Goal: Obtain resource: Download file/media

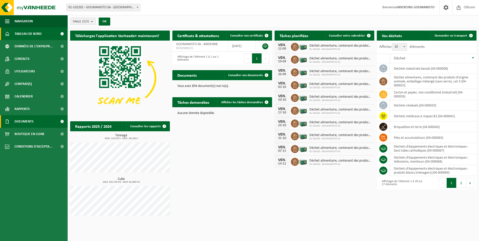
click at [20, 121] on span "Documents" at bounding box center [24, 121] width 19 height 13
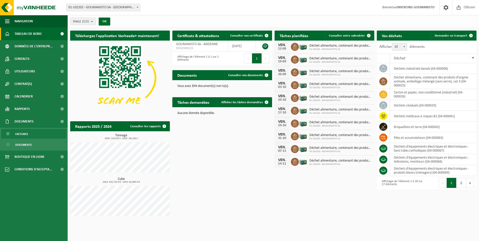
click at [16, 134] on span "Factures" at bounding box center [21, 134] width 13 height 10
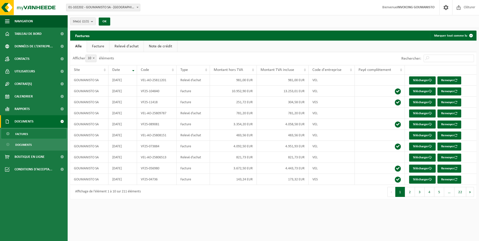
click at [98, 46] on link "Facture" at bounding box center [98, 47] width 22 height 12
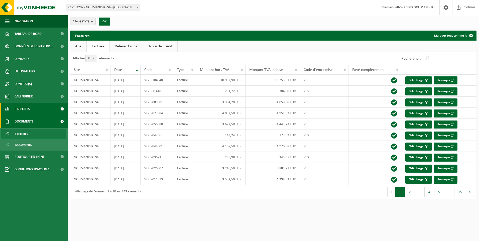
click at [24, 110] on span "Rapports" at bounding box center [22, 109] width 15 height 13
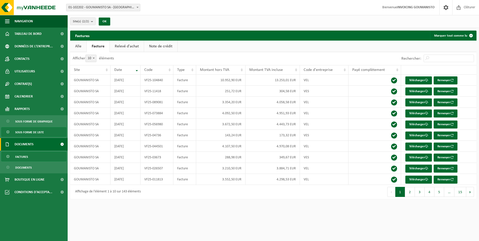
click at [28, 132] on span "Sous forme de liste" at bounding box center [29, 132] width 29 height 10
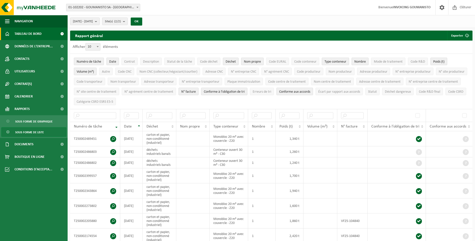
click at [28, 32] on span "Tableau de bord" at bounding box center [28, 34] width 27 height 13
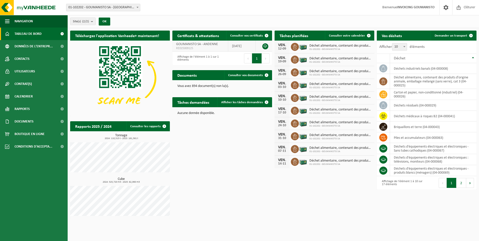
click at [264, 46] on link at bounding box center [265, 46] width 6 height 6
click at [23, 123] on span "Documents" at bounding box center [24, 121] width 19 height 13
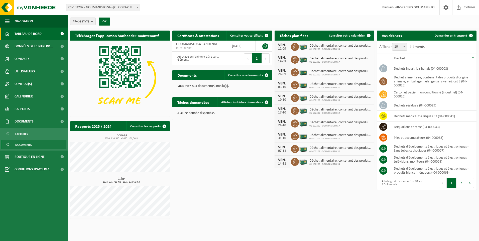
click at [23, 143] on span "Documents" at bounding box center [23, 145] width 17 height 10
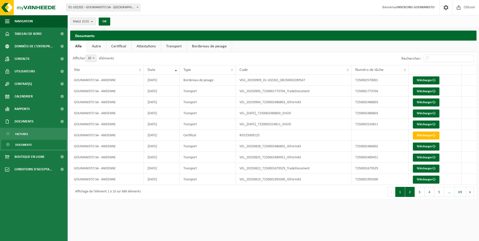
click at [410, 190] on button "2" at bounding box center [410, 192] width 10 height 10
